Goal: Task Accomplishment & Management: Manage account settings

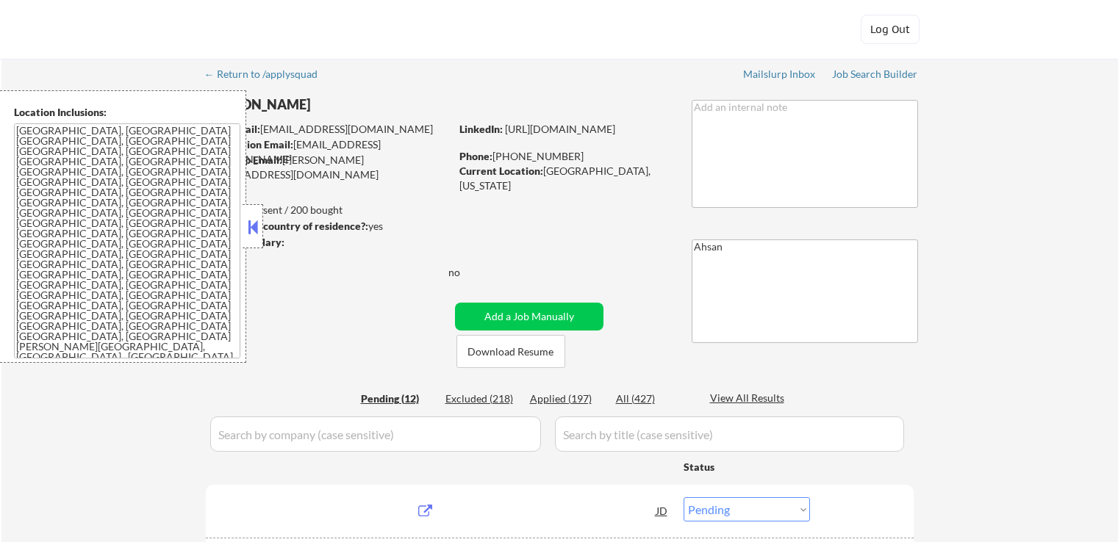
select select ""pending""
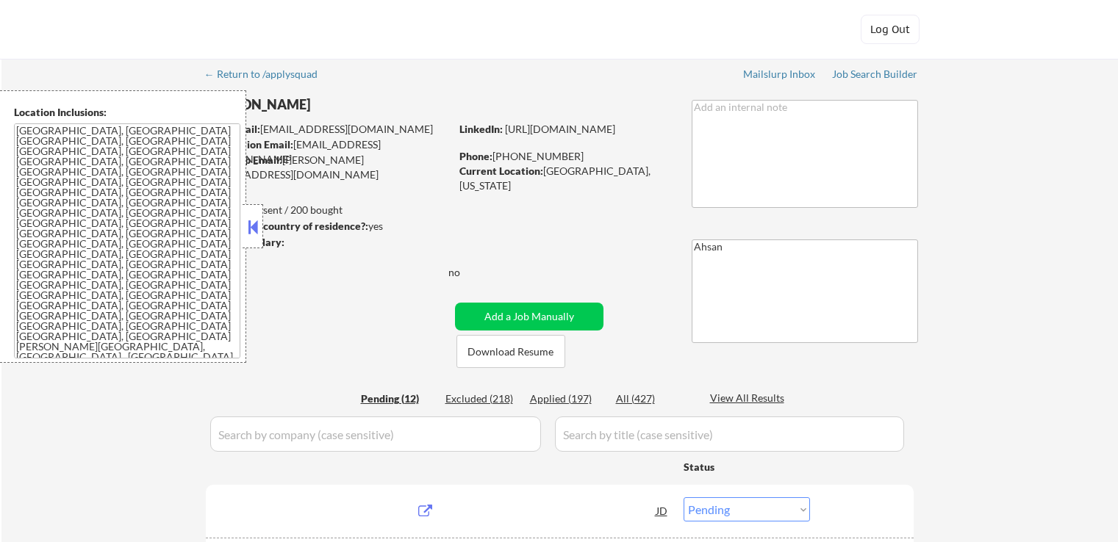
select select ""pending""
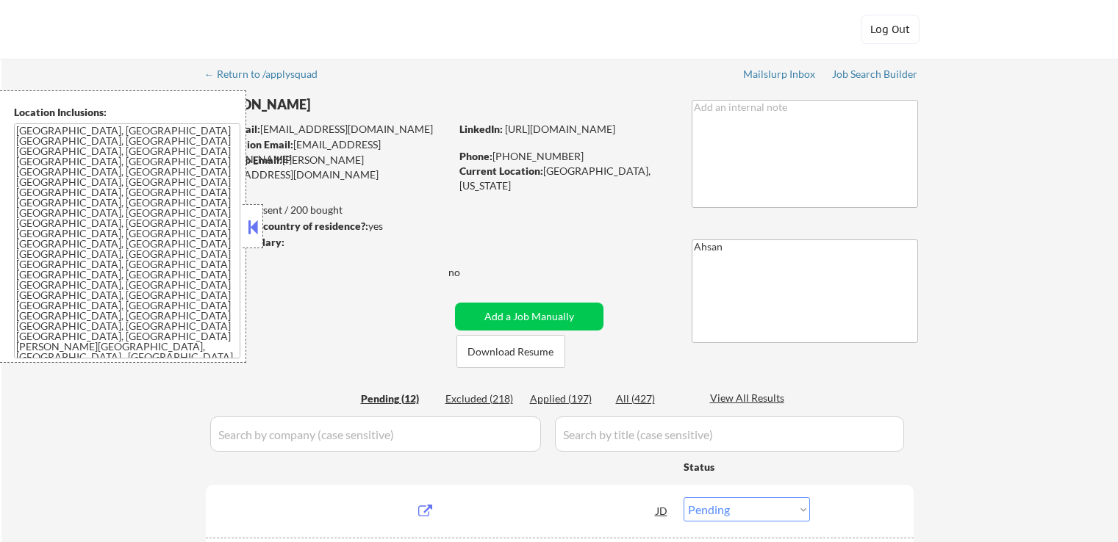
select select ""pending""
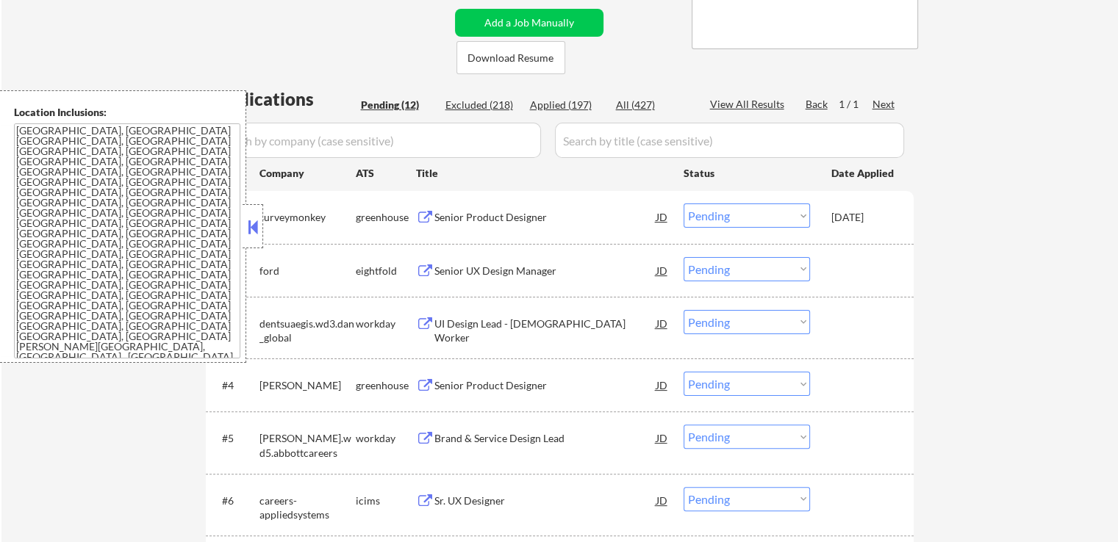
scroll to position [367, 0]
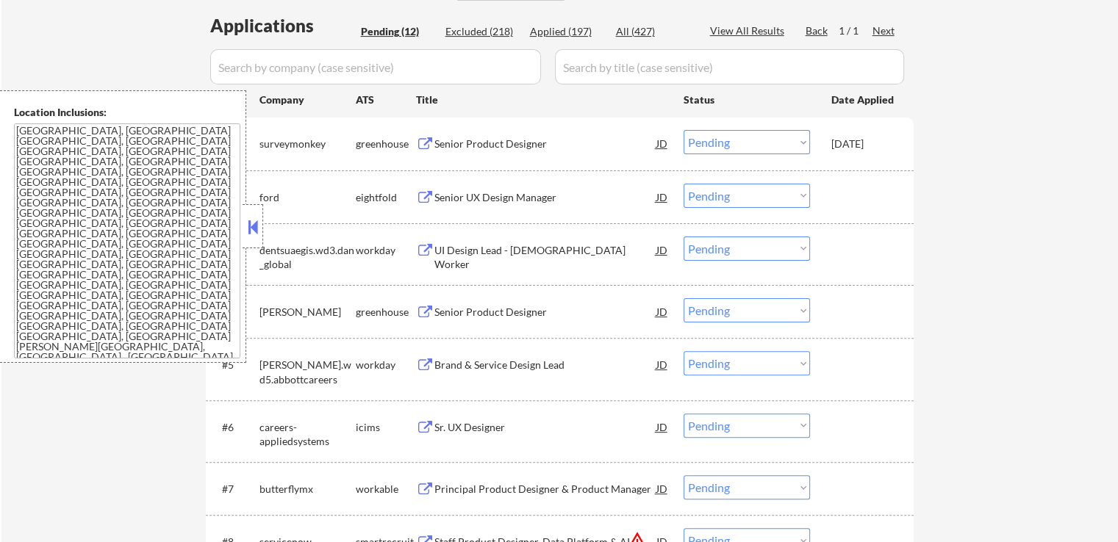
click at [522, 308] on div "Senior Product Designer" at bounding box center [545, 312] width 222 height 15
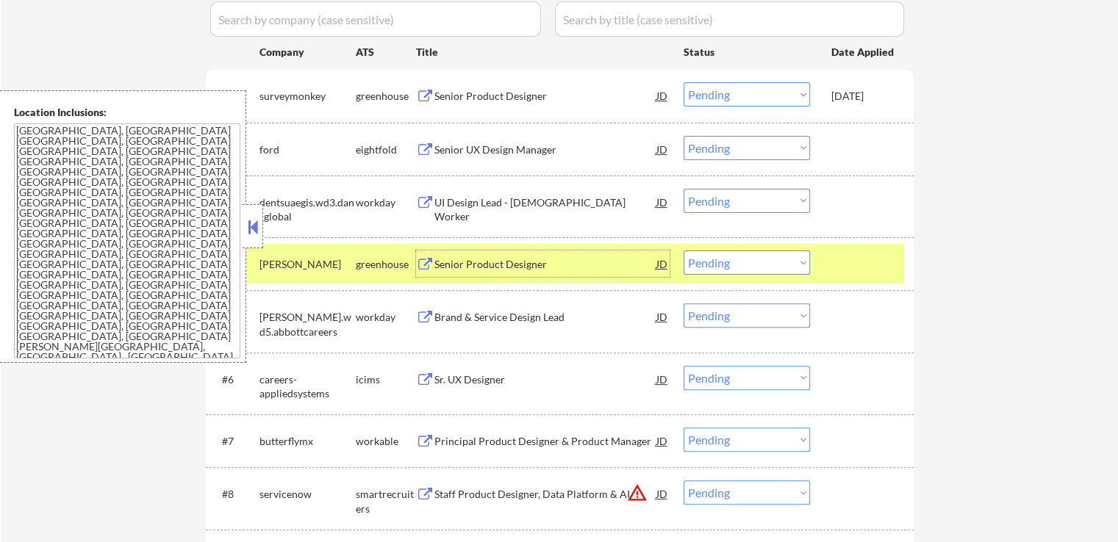
scroll to position [441, 0]
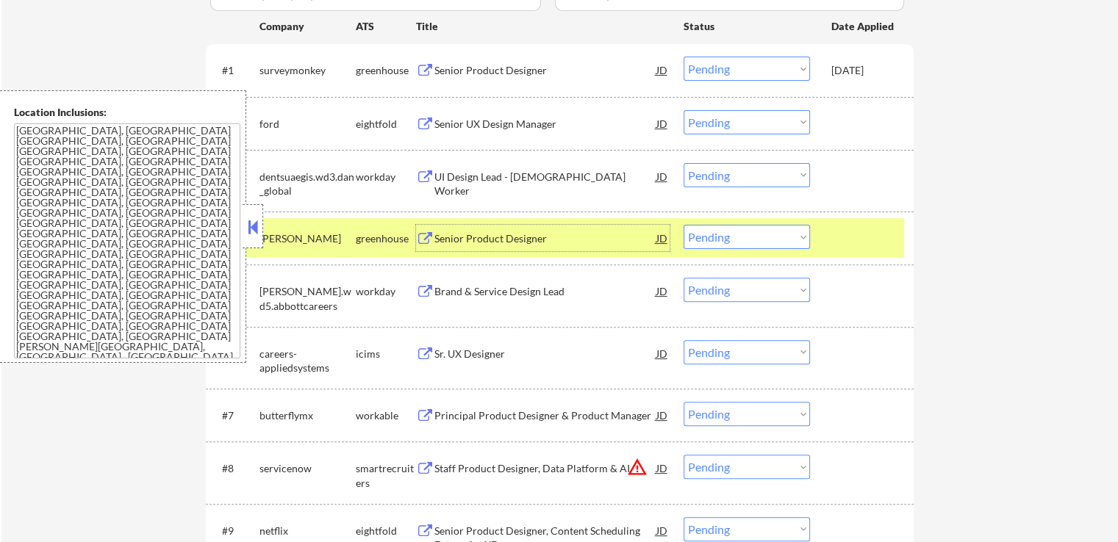
click at [727, 234] on select "Choose an option... Pending Applied Excluded (Questions) Excluded (Expired) Exc…" at bounding box center [746, 237] width 126 height 24
click at [683, 225] on select "Choose an option... Pending Applied Excluded (Questions) Excluded (Expired) Exc…" at bounding box center [746, 237] width 126 height 24
select select ""pending""
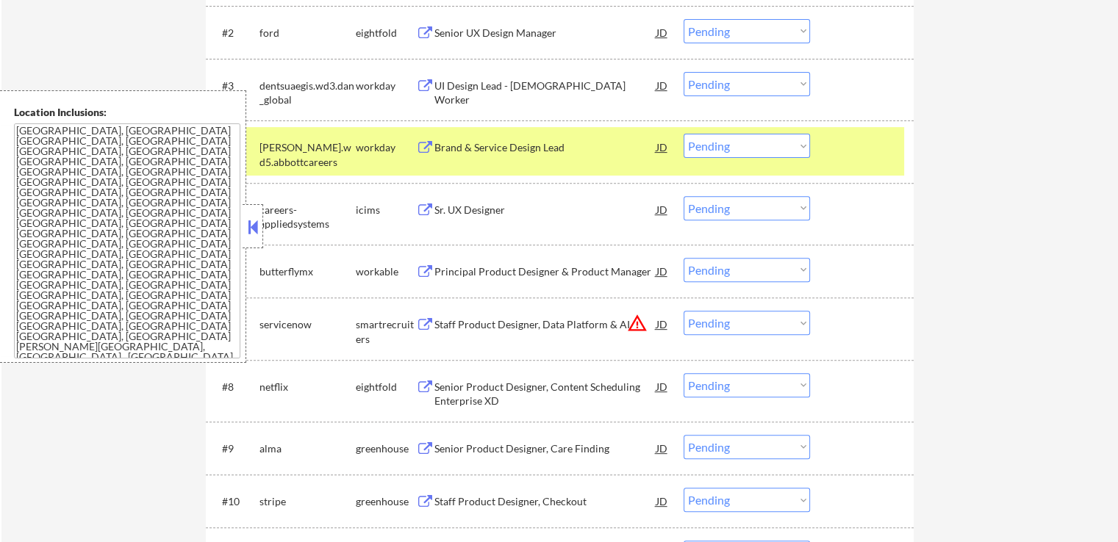
scroll to position [588, 0]
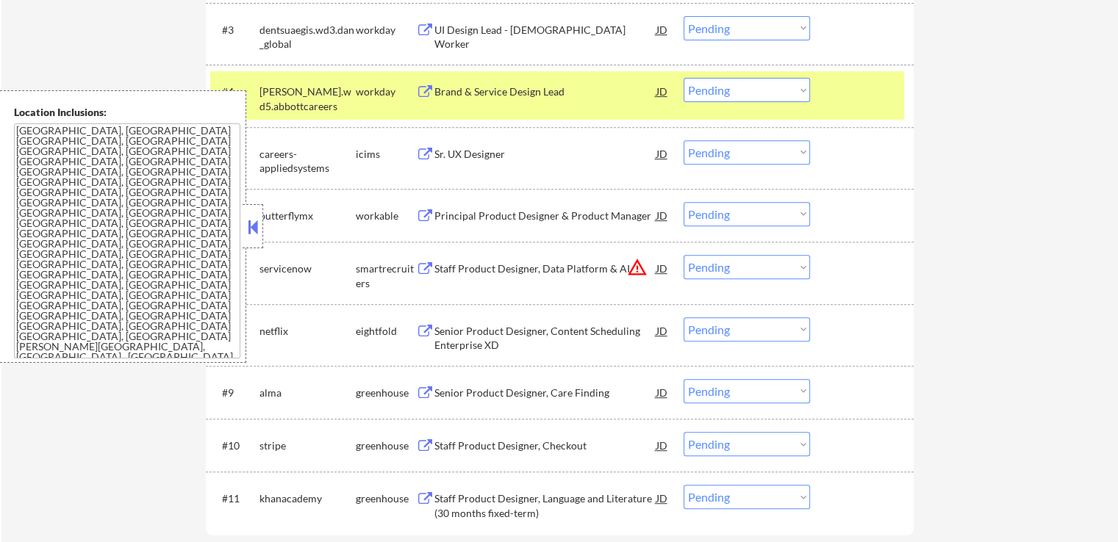
click at [557, 212] on div "Principal Product Designer & Product Manager" at bounding box center [545, 216] width 222 height 15
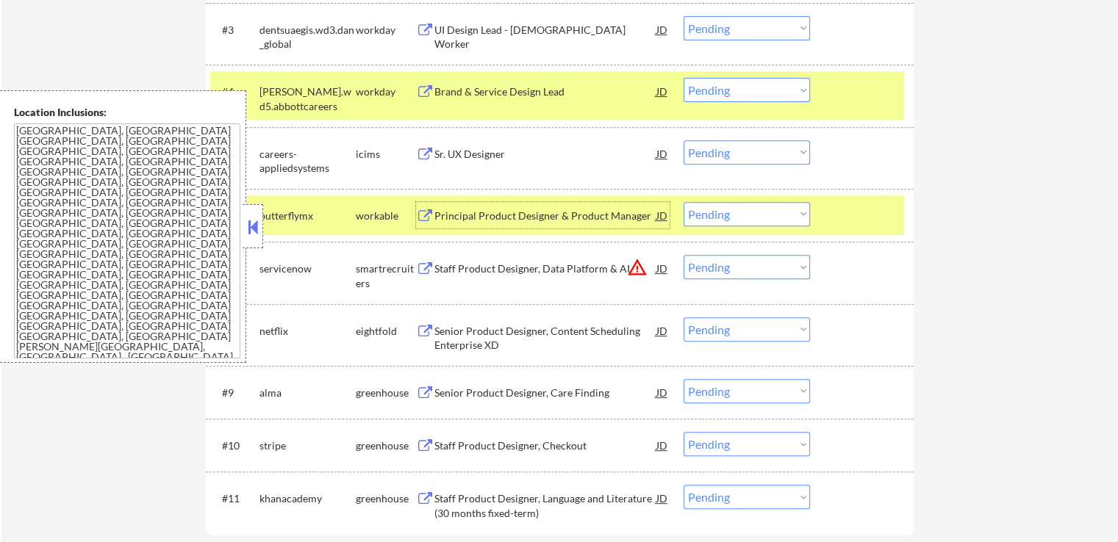
click at [553, 396] on div "Senior Product Designer, Care Finding" at bounding box center [545, 393] width 222 height 15
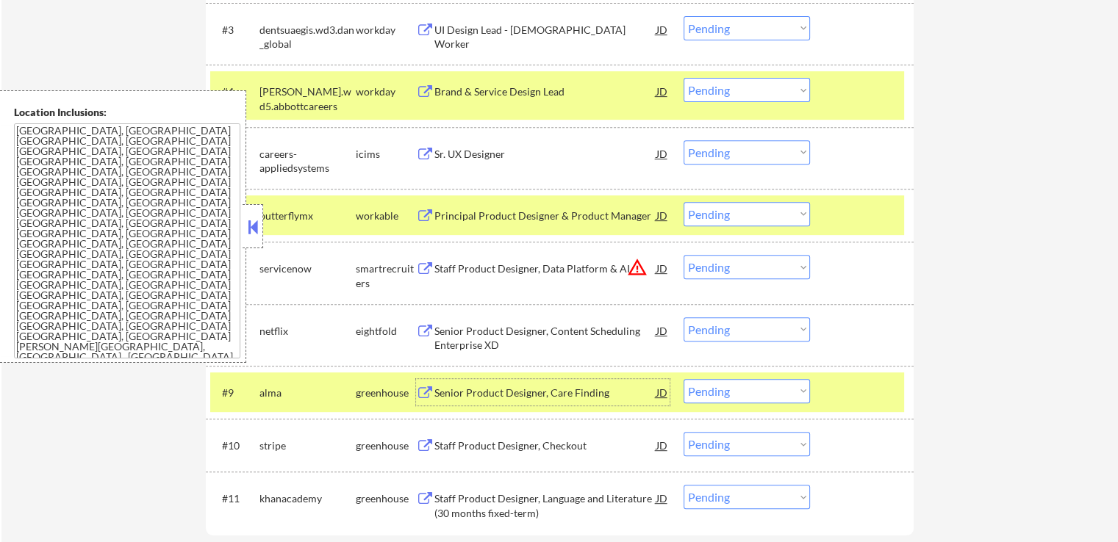
scroll to position [661, 0]
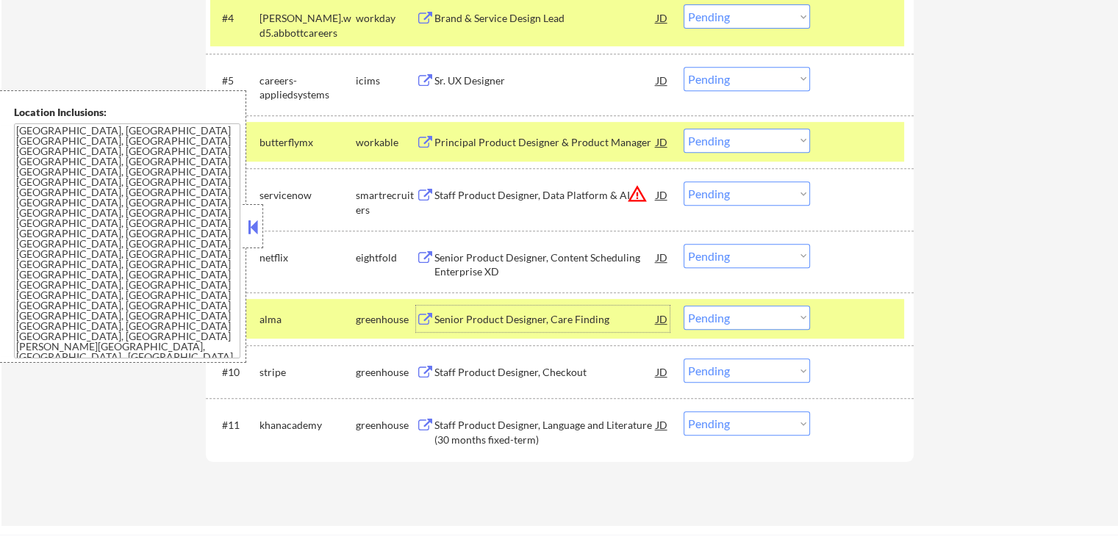
click at [537, 135] on div "Principal Product Designer & Product Manager" at bounding box center [545, 142] width 222 height 15
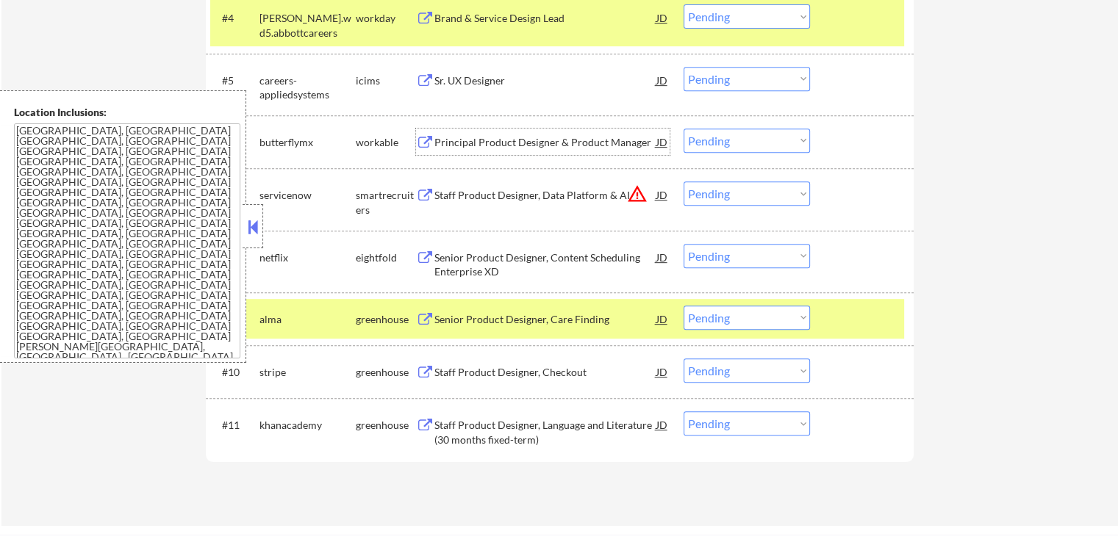
drag, startPoint x: 735, startPoint y: 318, endPoint x: 737, endPoint y: 326, distance: 7.7
click at [735, 318] on select "Choose an option... Pending Applied Excluded (Questions) Excluded (Expired) Exc…" at bounding box center [746, 318] width 126 height 24
click at [683, 306] on select "Choose an option... Pending Applied Excluded (Questions) Excluded (Expired) Exc…" at bounding box center [746, 318] width 126 height 24
click at [571, 370] on div "Staff Product Designer, Checkout" at bounding box center [545, 372] width 222 height 15
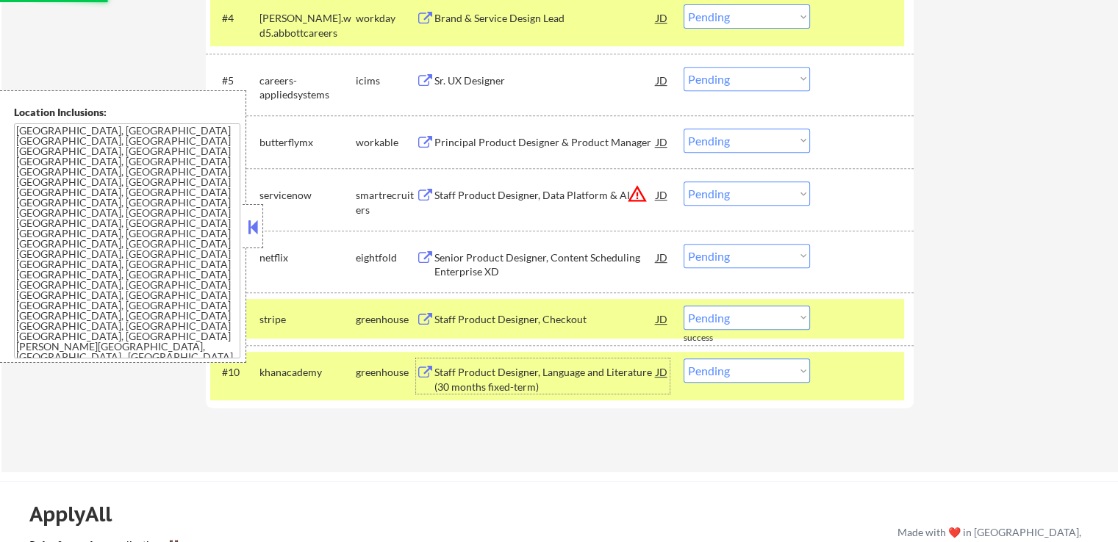
click at [539, 376] on div "Staff Product Designer, Language and Literature (30 months fixed-term)" at bounding box center [545, 379] width 222 height 29
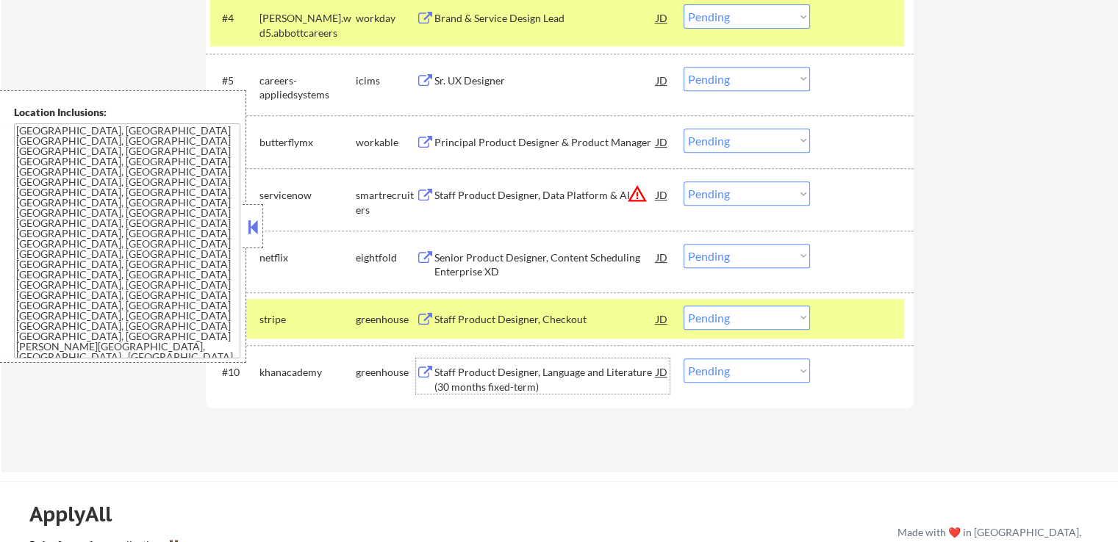
click at [737, 316] on select "Choose an option... Pending Applied Excluded (Questions) Excluded (Expired) Exc…" at bounding box center [746, 318] width 126 height 24
click at [683, 306] on select "Choose an option... Pending Applied Excluded (Questions) Excluded (Expired) Exc…" at bounding box center [746, 318] width 126 height 24
select select ""pending""
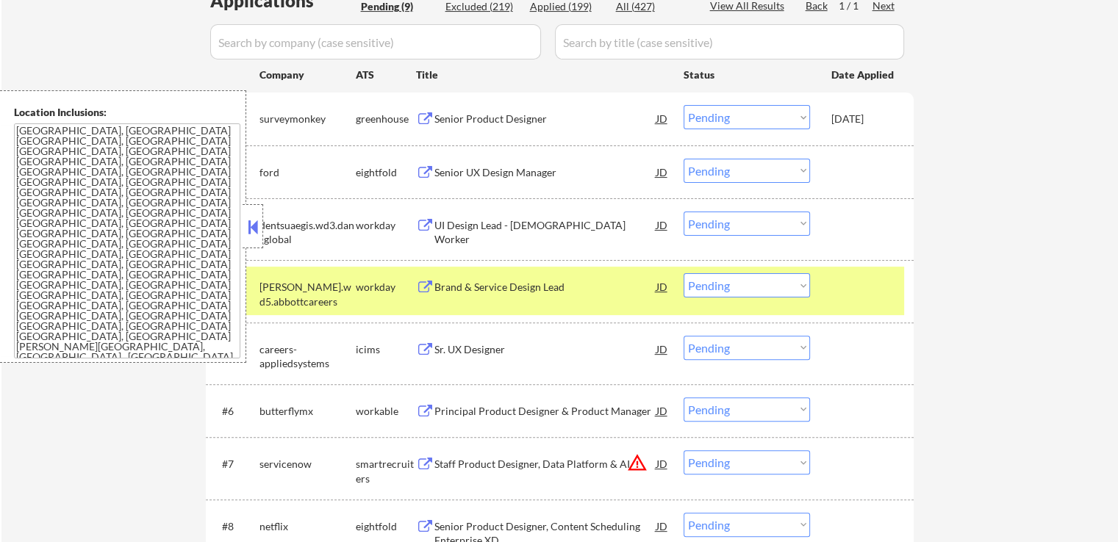
scroll to position [367, 0]
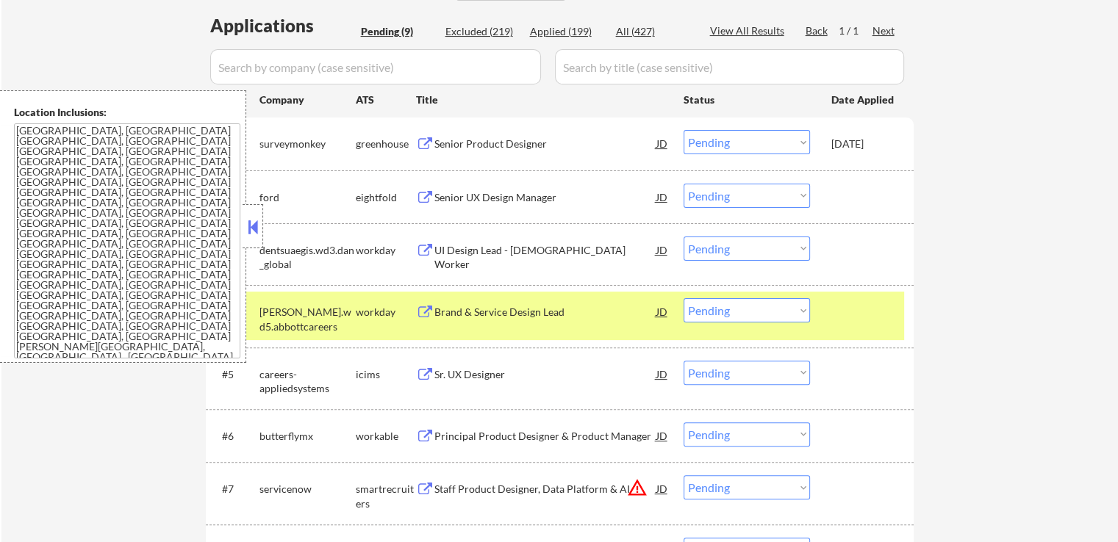
click at [529, 146] on div "Senior Product Designer" at bounding box center [545, 144] width 222 height 15
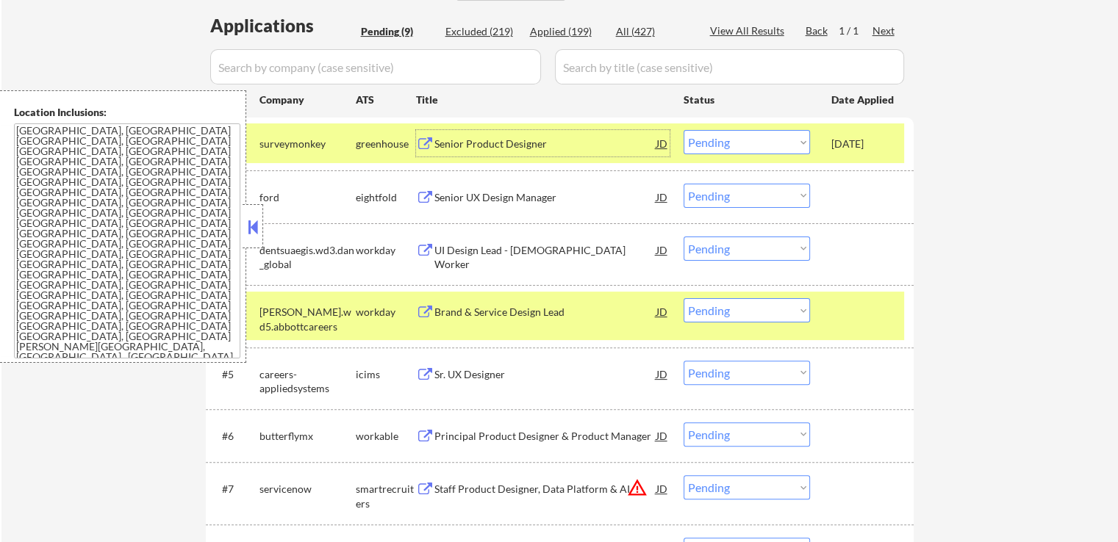
click at [727, 142] on select "Choose an option... Pending Applied Excluded (Questions) Excluded (Expired) Exc…" at bounding box center [746, 142] width 126 height 24
click at [731, 146] on select "Choose an option... Pending Applied Excluded (Questions) Excluded (Expired) Exc…" at bounding box center [746, 142] width 126 height 24
click at [683, 130] on select "Choose an option... Pending Applied Excluded (Questions) Excluded (Expired) Exc…" at bounding box center [746, 142] width 126 height 24
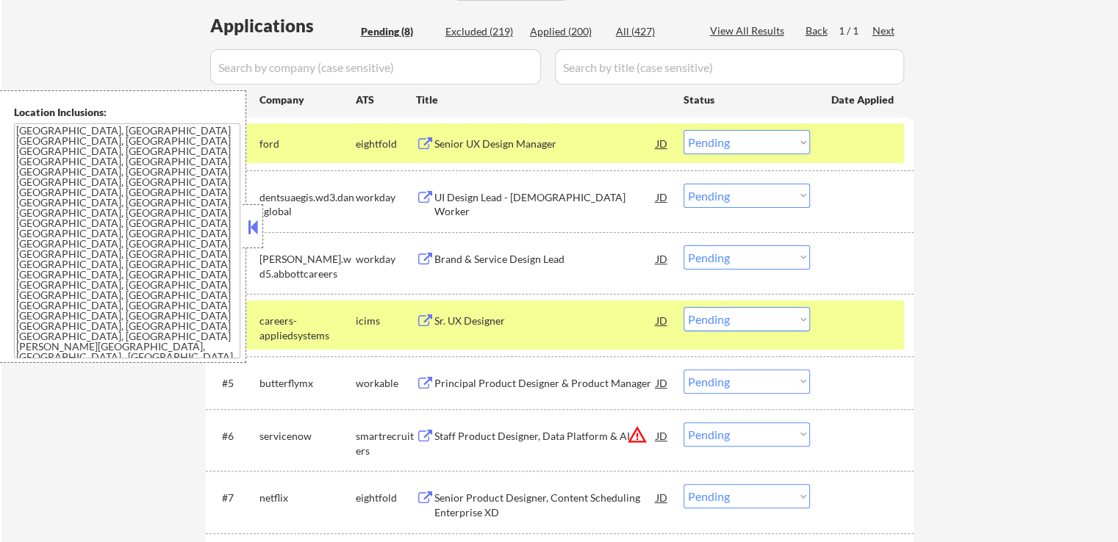
scroll to position [441, 0]
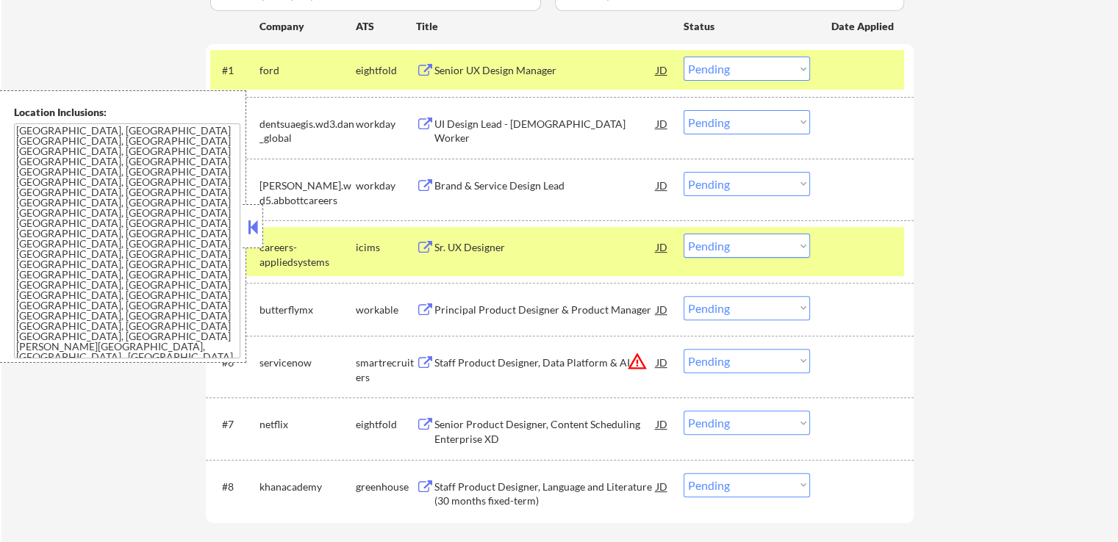
click at [553, 60] on div "Senior UX Design Manager" at bounding box center [545, 70] width 222 height 26
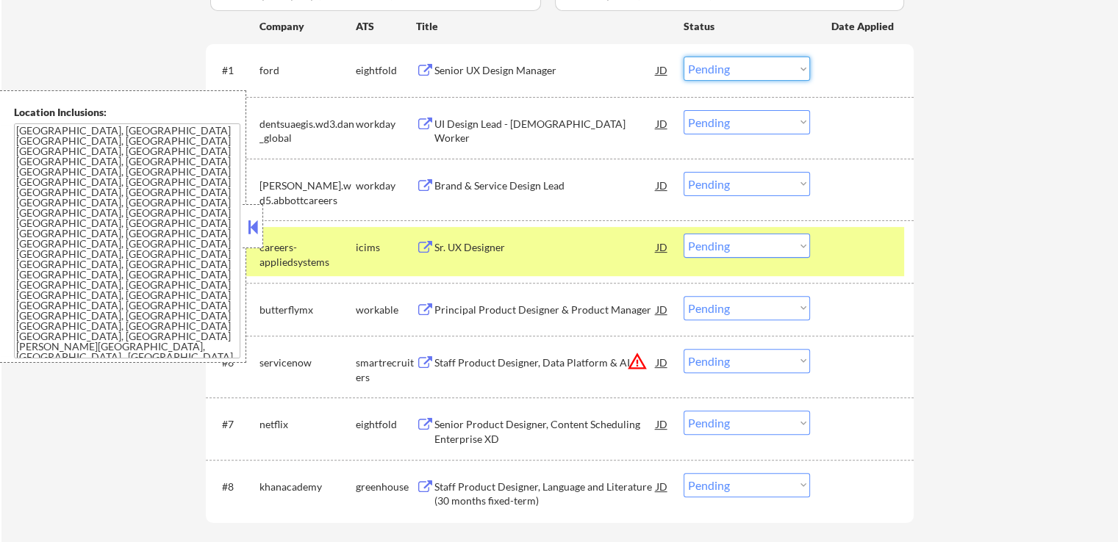
drag, startPoint x: 717, startPoint y: 65, endPoint x: 723, endPoint y: 79, distance: 15.8
click at [717, 68] on select "Choose an option... Pending Applied Excluded (Questions) Excluded (Expired) Exc…" at bounding box center [746, 69] width 126 height 24
click at [683, 57] on select "Choose an option... Pending Applied Excluded (Questions) Excluded (Expired) Exc…" at bounding box center [746, 69] width 126 height 24
click at [603, 130] on div "UI Design Lead - [DEMOGRAPHIC_DATA] Worker" at bounding box center [545, 131] width 222 height 29
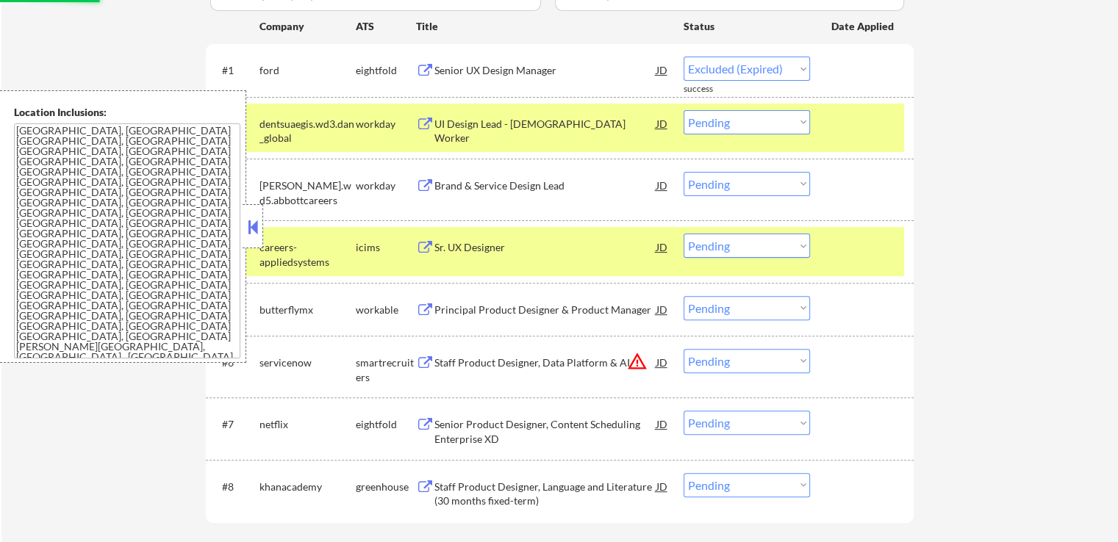
select select ""pending""
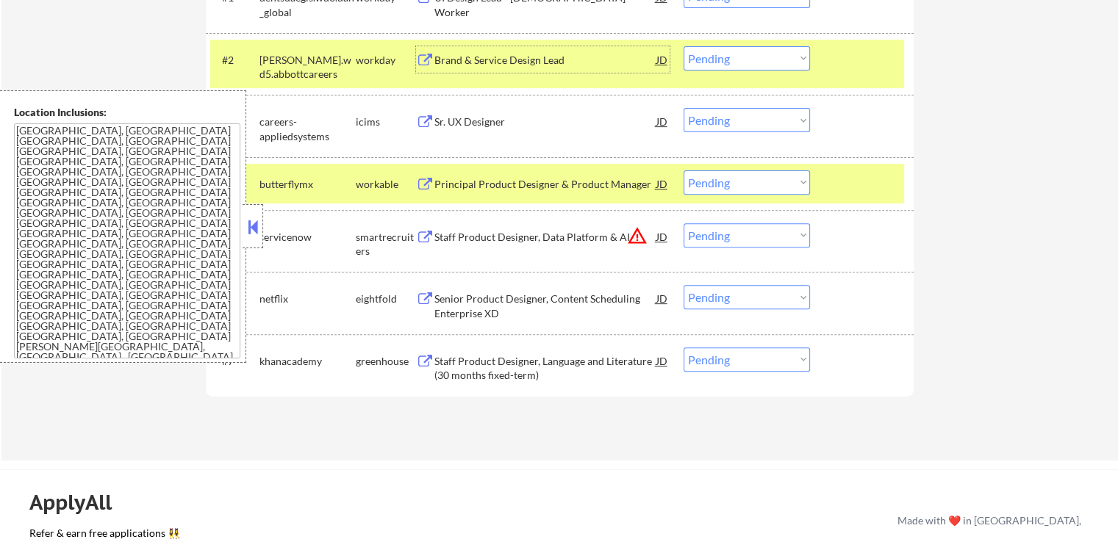
scroll to position [514, 0]
click at [578, 300] on div "Senior Product Designer, Content Scheduling Enterprise XD" at bounding box center [545, 305] width 222 height 29
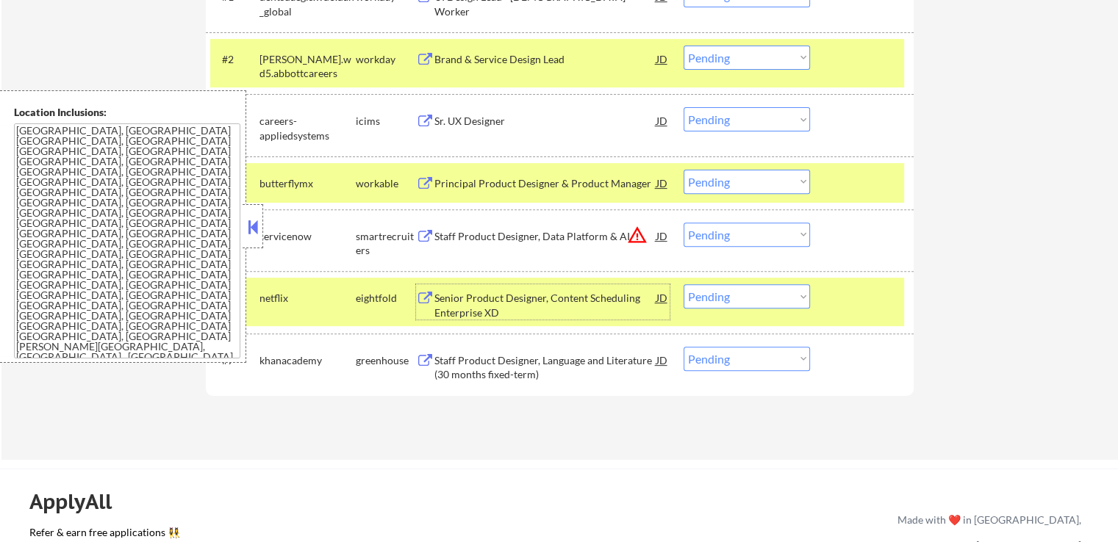
scroll to position [588, 0]
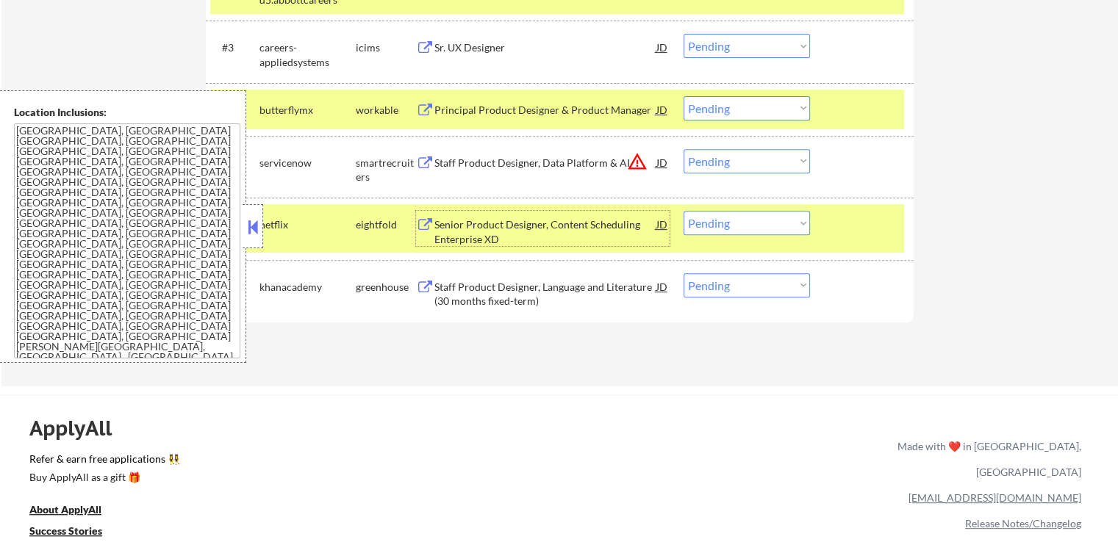
drag, startPoint x: 750, startPoint y: 226, endPoint x: 744, endPoint y: 233, distance: 9.4
click at [750, 226] on select "Choose an option... Pending Applied Excluded (Questions) Excluded (Expired) Exc…" at bounding box center [746, 223] width 126 height 24
click at [683, 211] on select "Choose an option... Pending Applied Excluded (Questions) Excluded (Expired) Exc…" at bounding box center [746, 223] width 126 height 24
select select ""pending""
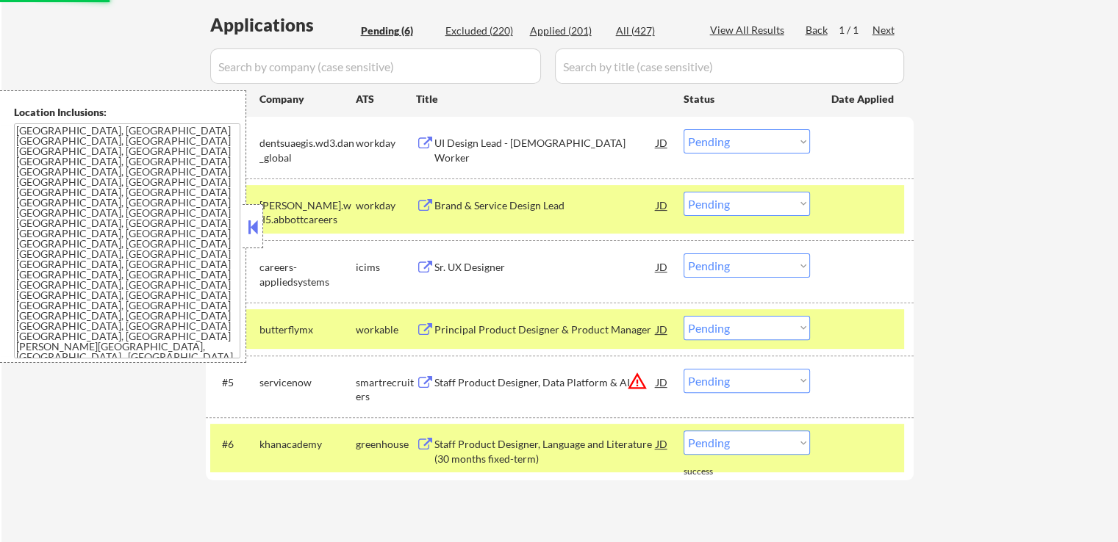
scroll to position [367, 0]
